Goal: Browse casually

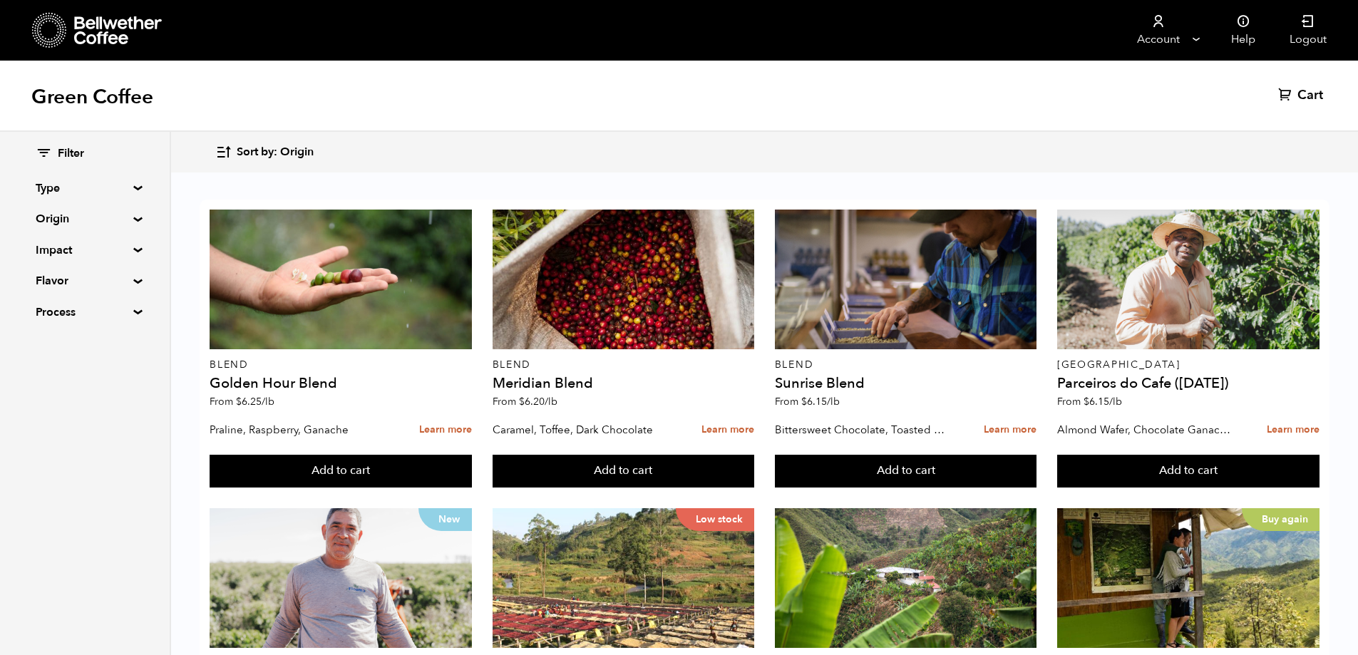
scroll to position [641, 0]
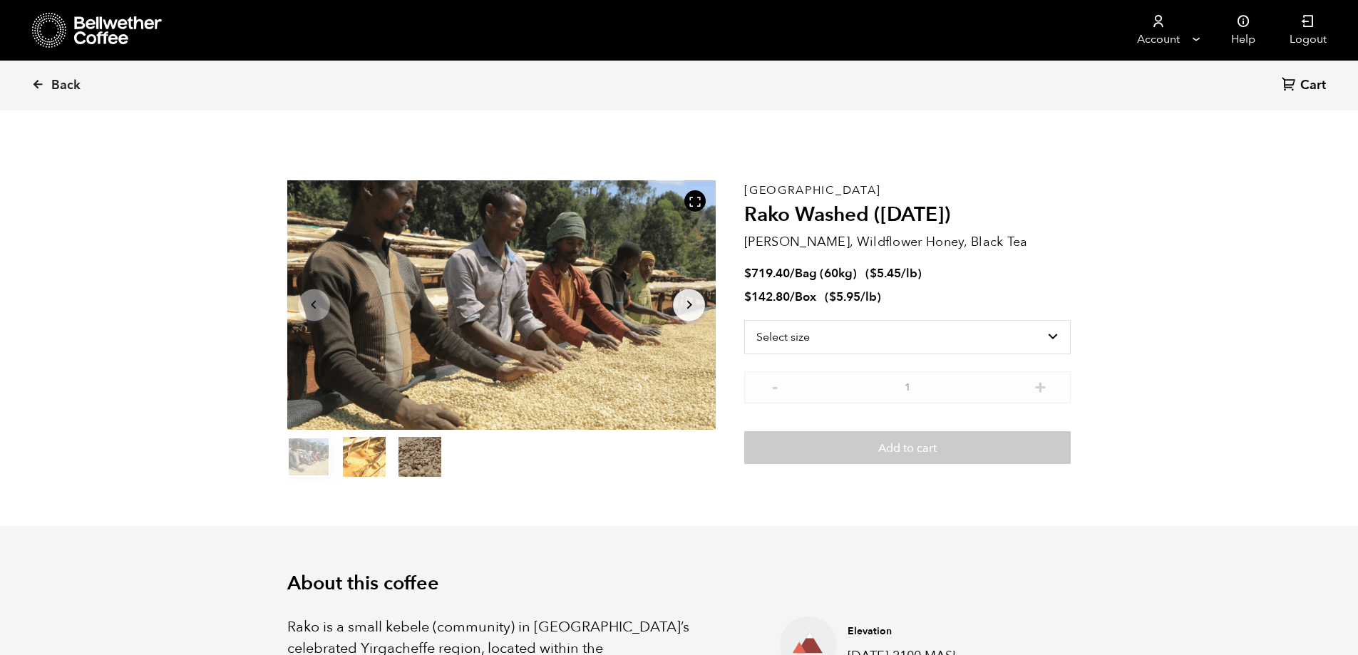
scroll to position [620, 759]
click at [32, 83] on icon at bounding box center [37, 84] width 13 height 13
click at [37, 82] on icon at bounding box center [37, 84] width 13 height 13
